Goal: Check status: Check status

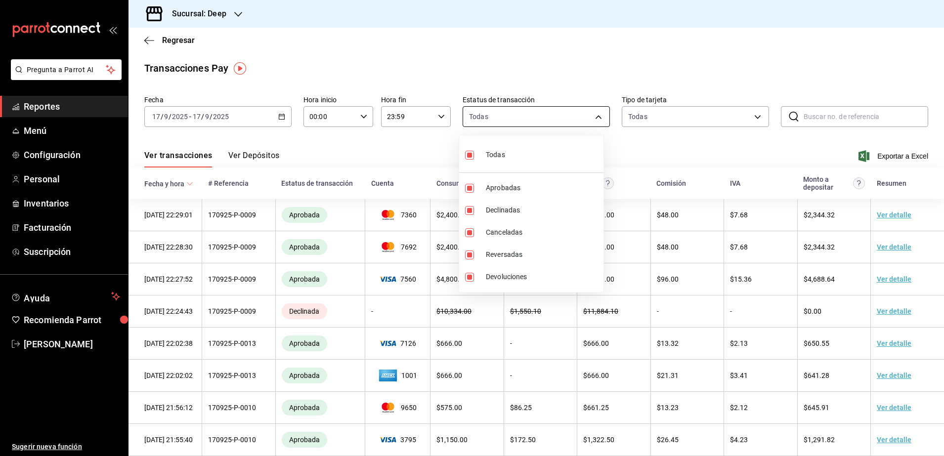
click at [588, 119] on body "Pregunta a Parrot AI Reportes Menú Configuración Personal Inventarios Facturaci…" at bounding box center [472, 228] width 944 height 456
click at [471, 156] on input "checkbox" at bounding box center [469, 155] width 9 height 9
checkbox input "false"
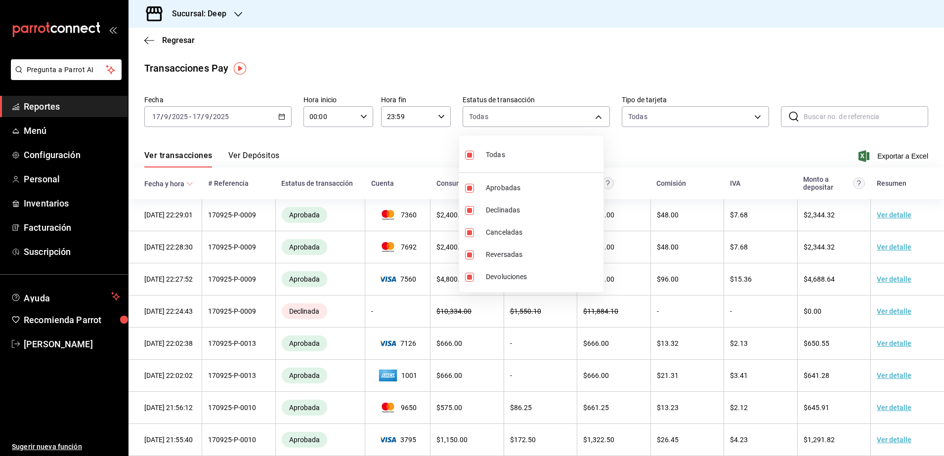
checkbox input "false"
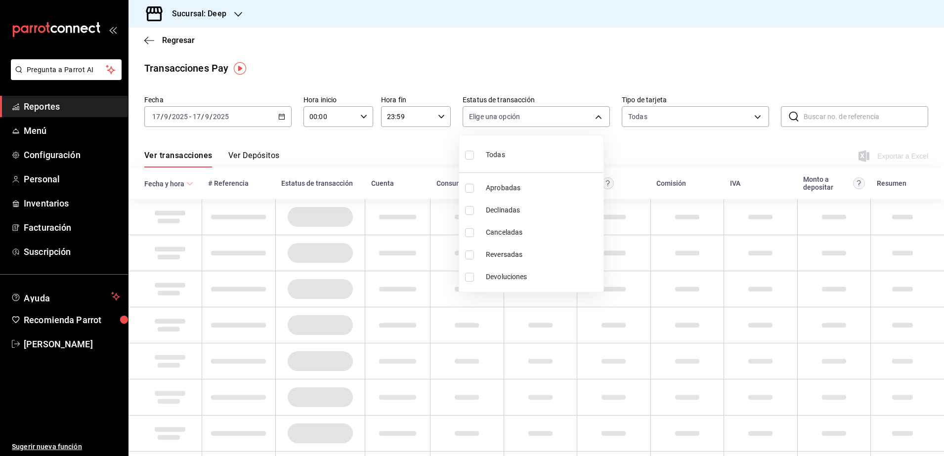
click at [473, 191] on input "checkbox" at bounding box center [469, 188] width 9 height 9
checkbox input "true"
type input "approved"
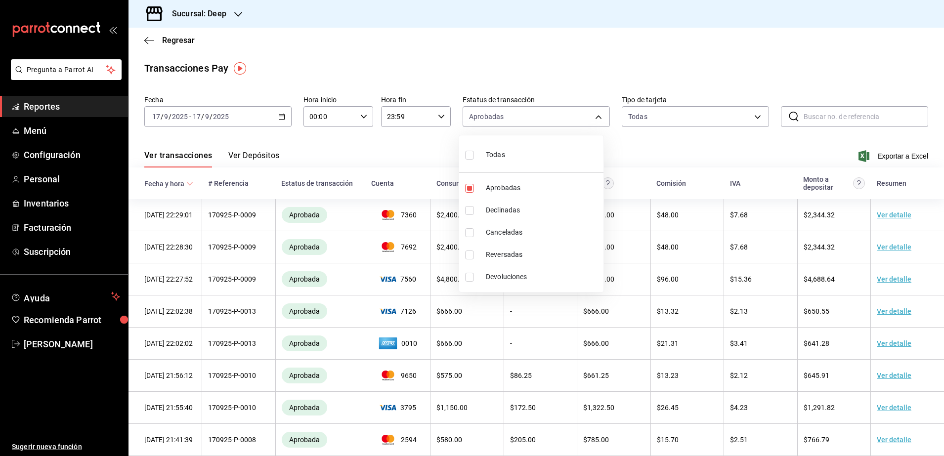
click at [632, 144] on div at bounding box center [472, 228] width 944 height 456
click at [735, 113] on body "Pregunta a Parrot AI Reportes Menú Configuración Personal Inventarios Facturaci…" at bounding box center [472, 228] width 944 height 456
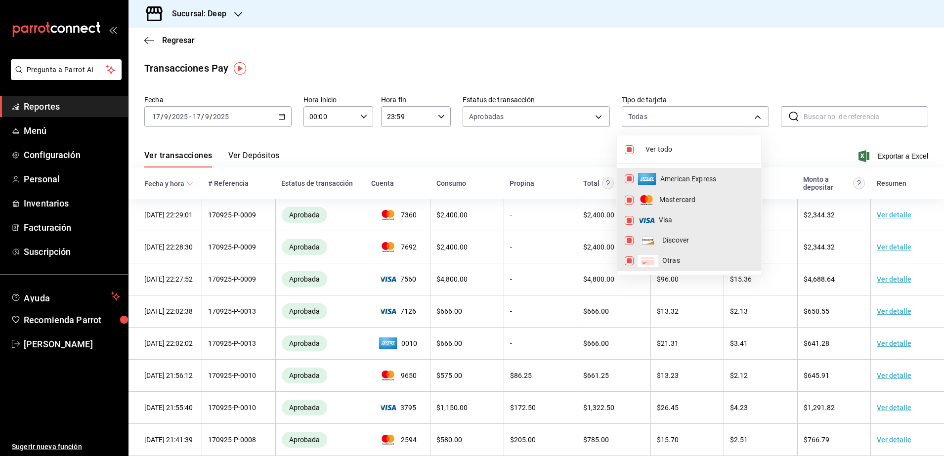
click at [785, 144] on div at bounding box center [472, 228] width 944 height 456
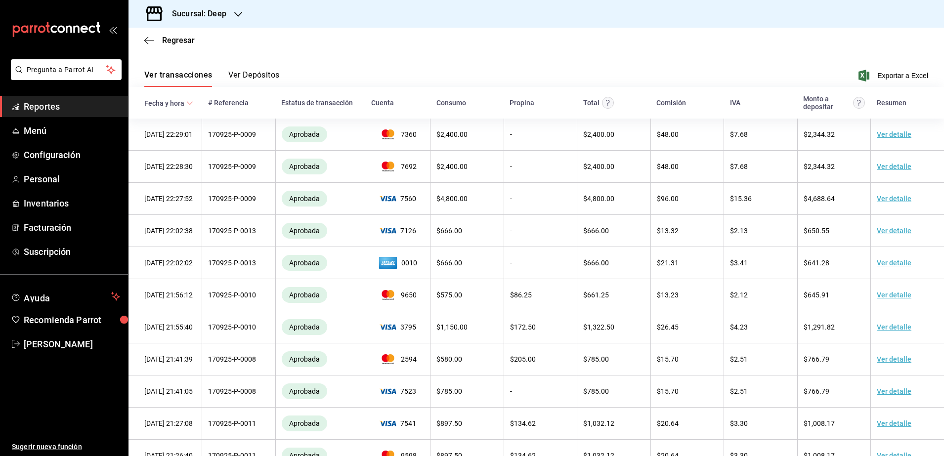
scroll to position [84, 0]
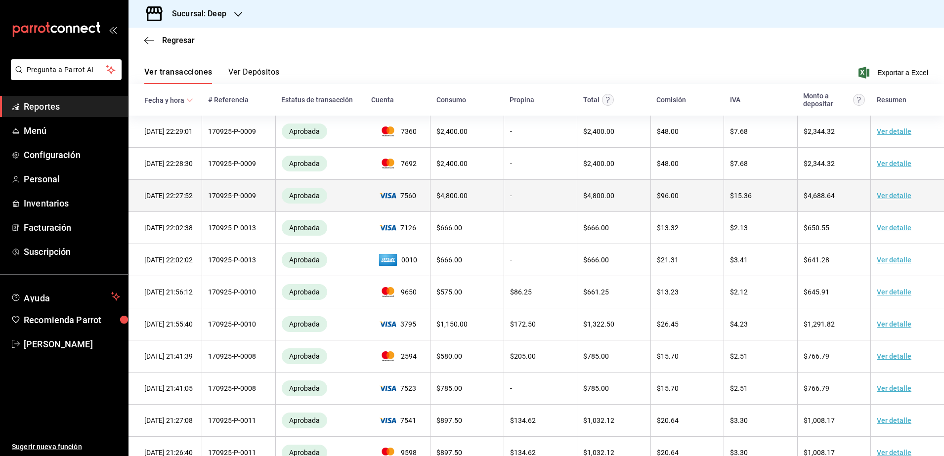
click at [890, 200] on link "Ver detalle" at bounding box center [894, 196] width 35 height 8
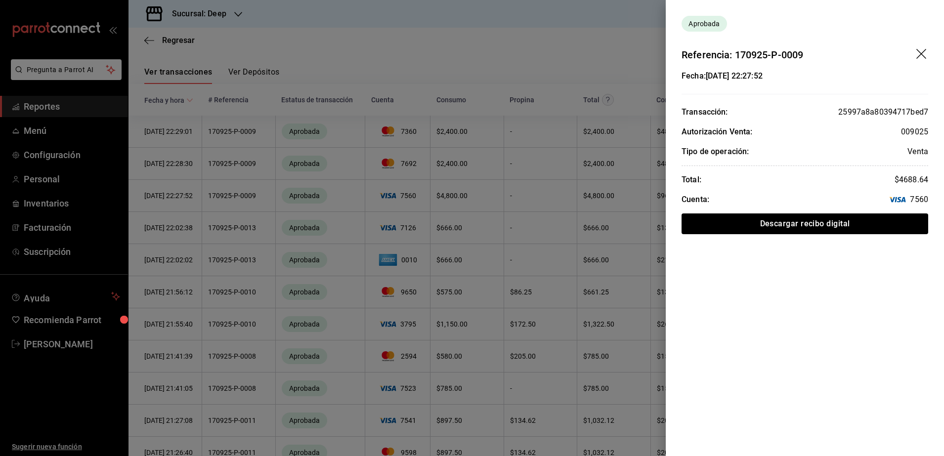
click at [890, 200] on icon at bounding box center [897, 200] width 17 height 6
click at [920, 56] on icon "drag" at bounding box center [923, 55] width 12 height 12
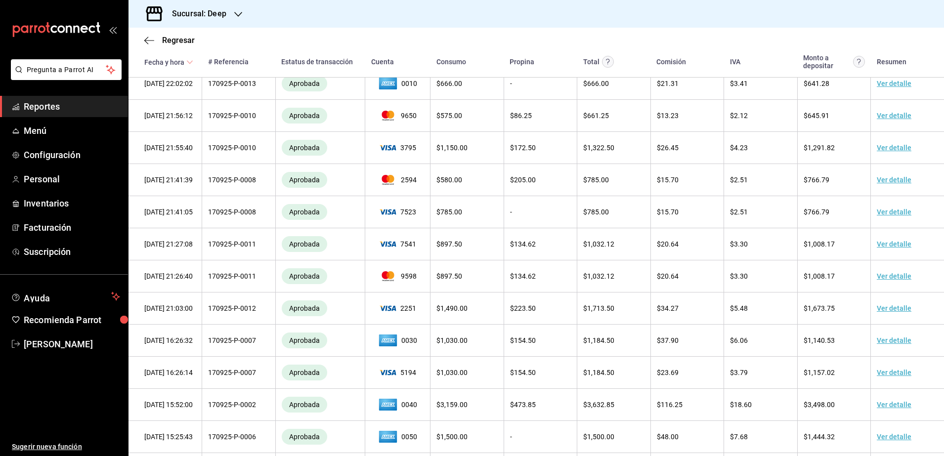
scroll to position [374, 0]
